Goal: Task Accomplishment & Management: Use online tool/utility

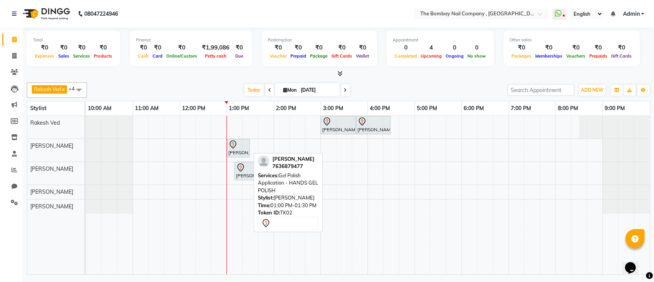
click at [240, 140] on div at bounding box center [238, 144] width 20 height 9
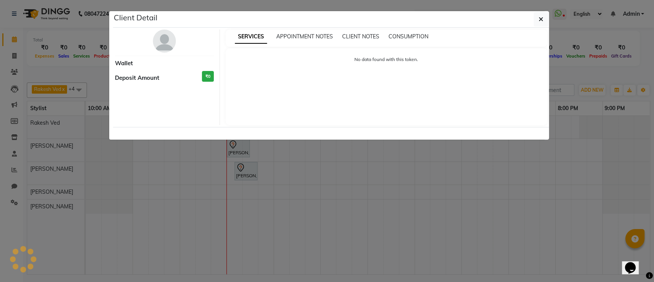
select select "7"
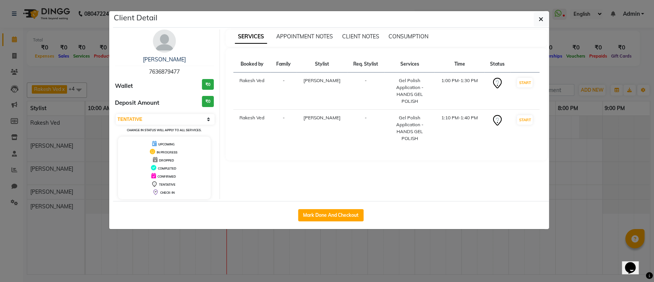
click at [15, 52] on ngb-modal-window "Client Detail [PERSON_NAME] 7636879477 Wallet ₹0 Deposit Amount ₹0 Select IN SE…" at bounding box center [327, 141] width 654 height 282
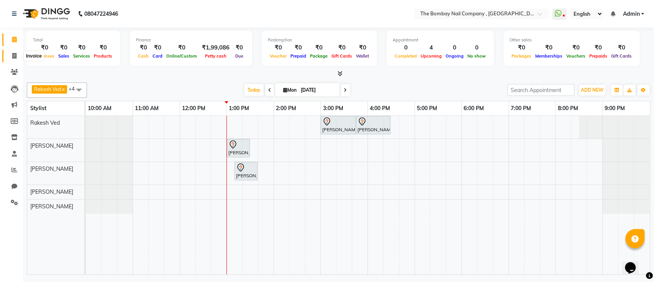
click at [15, 52] on span at bounding box center [14, 56] width 13 height 9
select select "service"
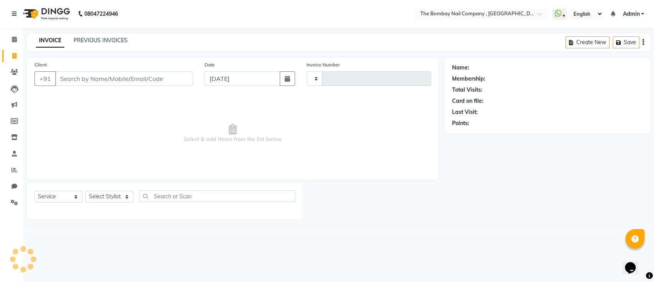
type input "0734"
select select "7684"
click at [18, 67] on link "Clients" at bounding box center [11, 72] width 18 height 13
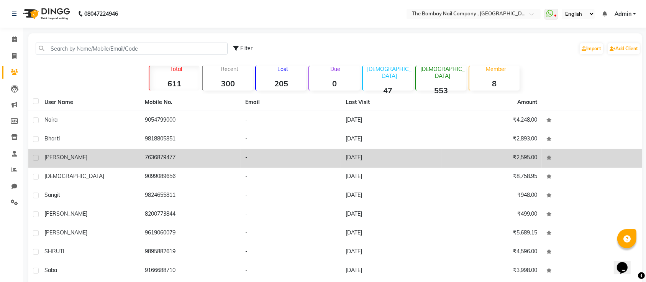
click at [124, 155] on div "[PERSON_NAME]" at bounding box center [89, 157] width 91 height 8
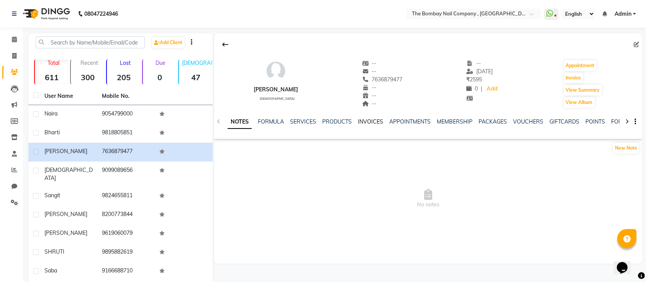
click at [368, 118] on link "INVOICES" at bounding box center [370, 121] width 25 height 7
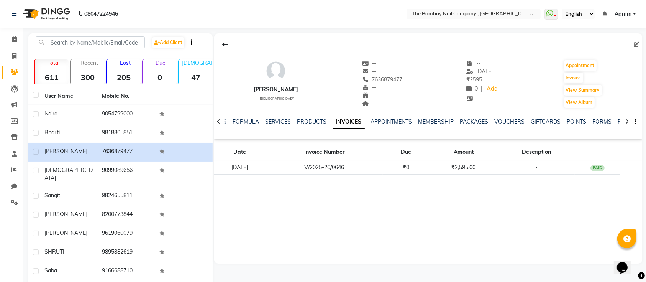
click at [56, 14] on img at bounding box center [46, 13] width 53 height 21
